Goal: Task Accomplishment & Management: Use online tool/utility

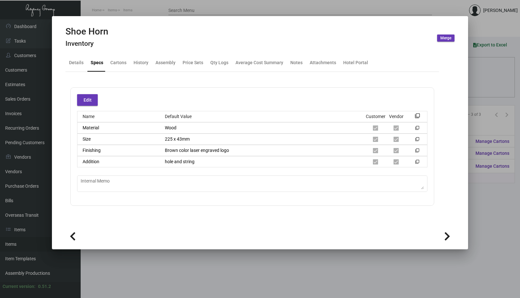
click at [149, 12] on div at bounding box center [260, 149] width 520 height 298
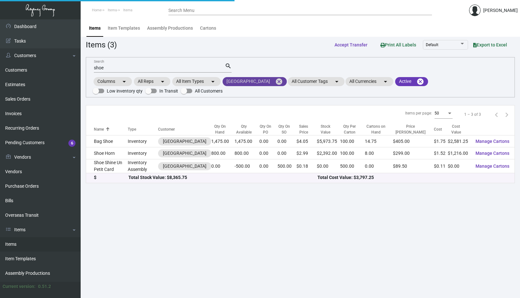
click at [275, 81] on mat-icon "cancel" at bounding box center [279, 82] width 8 height 8
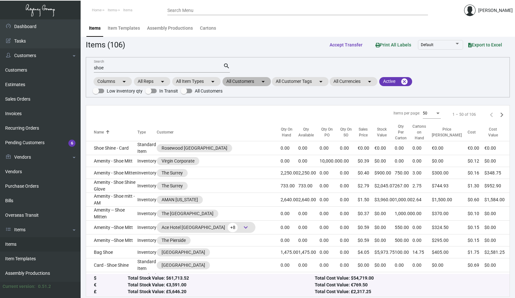
click at [262, 83] on mat-icon "arrow_drop_down" at bounding box center [263, 82] width 8 height 8
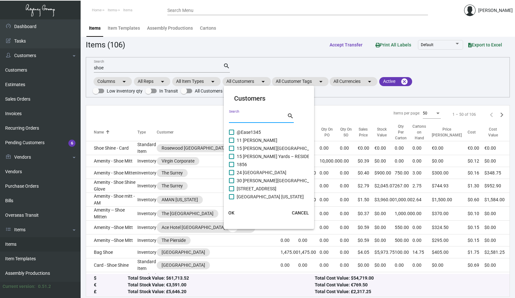
click at [253, 116] on input "Search" at bounding box center [258, 117] width 58 height 5
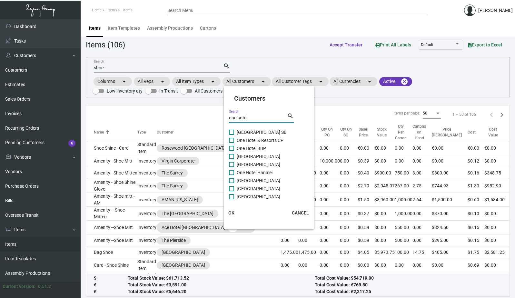
type input "one hotel"
click at [230, 140] on span at bounding box center [231, 140] width 5 height 5
click at [231, 143] on input "One Hotel & Resorts CP" at bounding box center [231, 143] width 0 height 0
checkbox input "true"
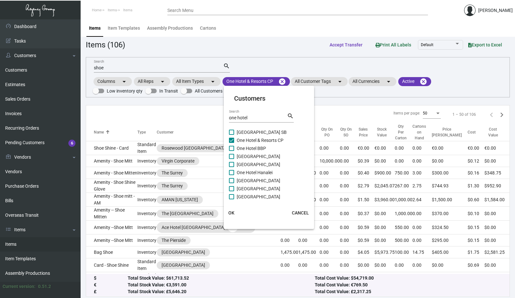
click at [233, 210] on span "OK" at bounding box center [231, 212] width 6 height 5
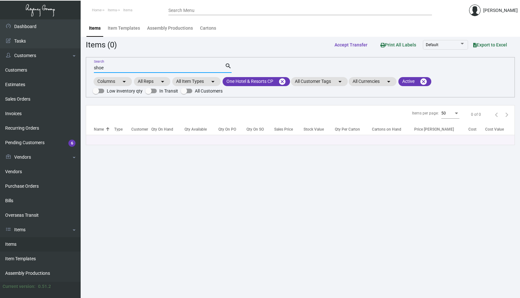
drag, startPoint x: 122, startPoint y: 67, endPoint x: 78, endPoint y: 66, distance: 43.5
click at [78, 66] on div "Dashboard Dashboard Tasks Customers Customers Estimates Sales Orders Invoices R…" at bounding box center [260, 158] width 520 height 279
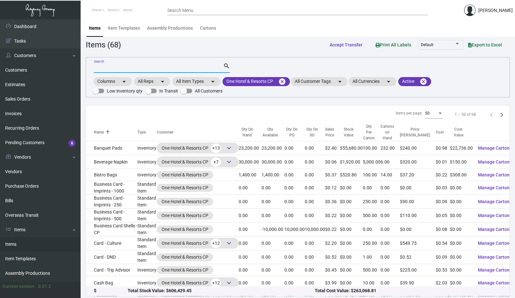
click at [120, 67] on input "Search" at bounding box center [158, 67] width 129 height 5
type input "engineer"
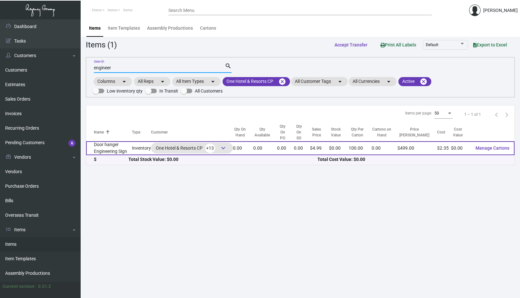
click at [123, 141] on td "Door hanger Engineering Sign" at bounding box center [109, 148] width 46 height 14
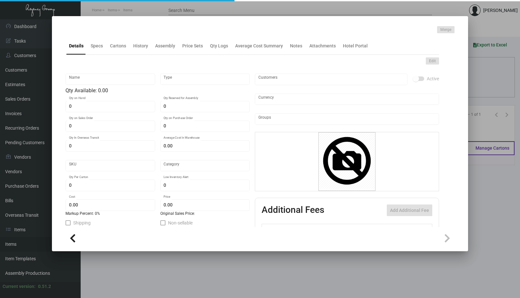
type input "Door hanger Engineering Sign"
type input "Inventory"
type input "$ 0.00"
type input "Standard"
type input "100"
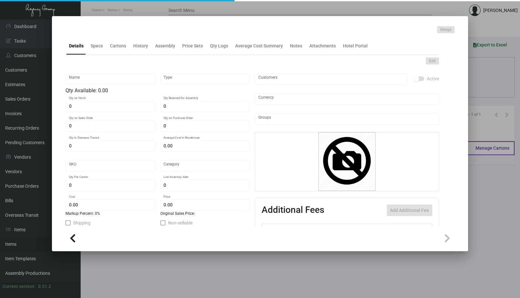
type input "100"
type input "$ 2.3498"
type input "$ 4.99"
checkbox input "true"
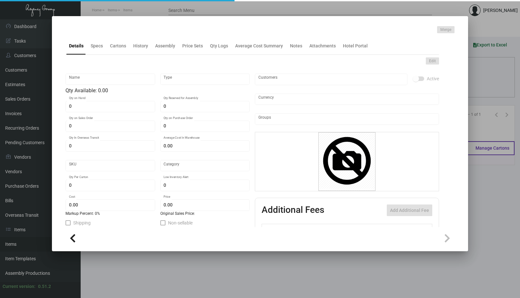
type input "United States Dollar $"
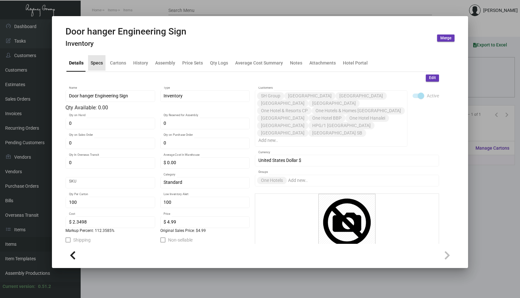
click at [95, 64] on div "Specs" at bounding box center [97, 62] width 12 height 7
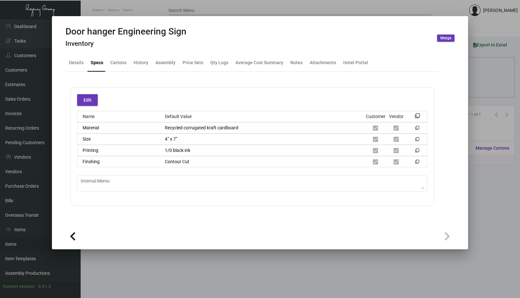
click at [96, 11] on div at bounding box center [260, 149] width 520 height 298
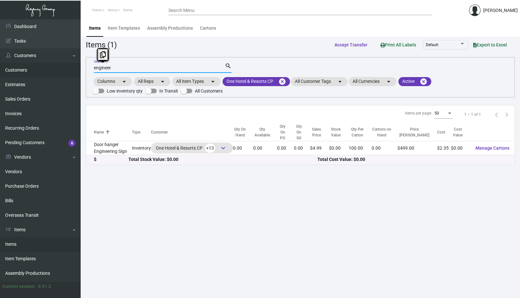
drag, startPoint x: 117, startPoint y: 67, endPoint x: 75, endPoint y: 67, distance: 42.2
click at [75, 67] on div "Dashboard Dashboard Tasks Customers Customers Estimates Sales Orders Invoices R…" at bounding box center [260, 158] width 520 height 279
type input "pet"
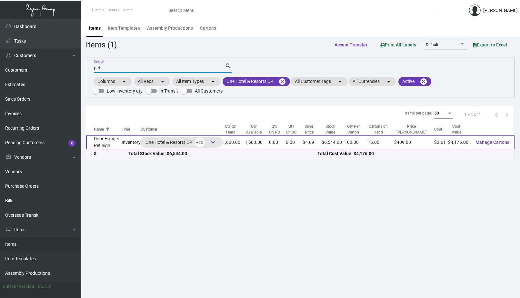
click at [122, 147] on td "Door Hanger Pet Sign" at bounding box center [103, 142] width 35 height 14
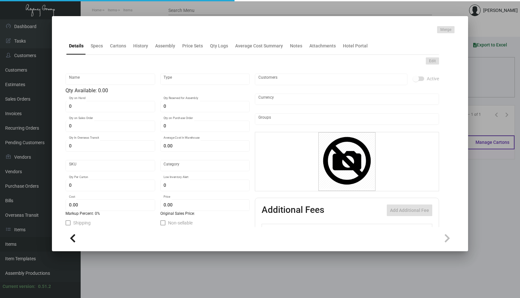
type input "Door Hanger Pet Sign"
type input "Inventory"
type input "1,600"
type input "$ 1.02591"
type input "1HPDH"
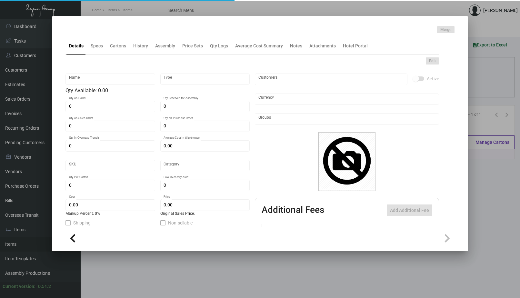
type input "Standard"
type input "100"
type input "500"
type input "$ 2.61"
type input "$ 4.09"
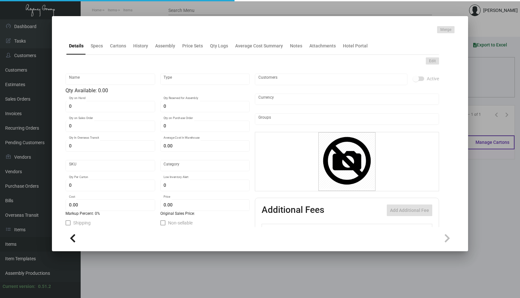
checkbox input "true"
type input "United States Dollar $"
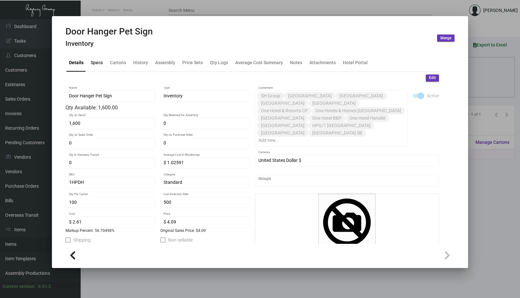
click at [96, 63] on div "Specs" at bounding box center [97, 62] width 12 height 7
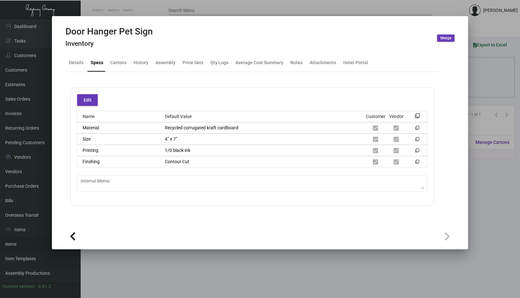
click at [103, 11] on div at bounding box center [260, 149] width 520 height 298
